Goal: Go to known website: Go to known website

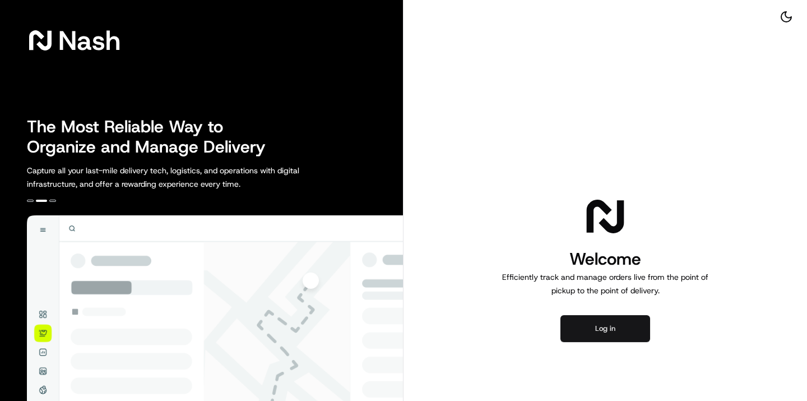
click at [592, 325] on button "Log in" at bounding box center [605, 328] width 90 height 27
